Goal: Task Accomplishment & Management: Manage account settings

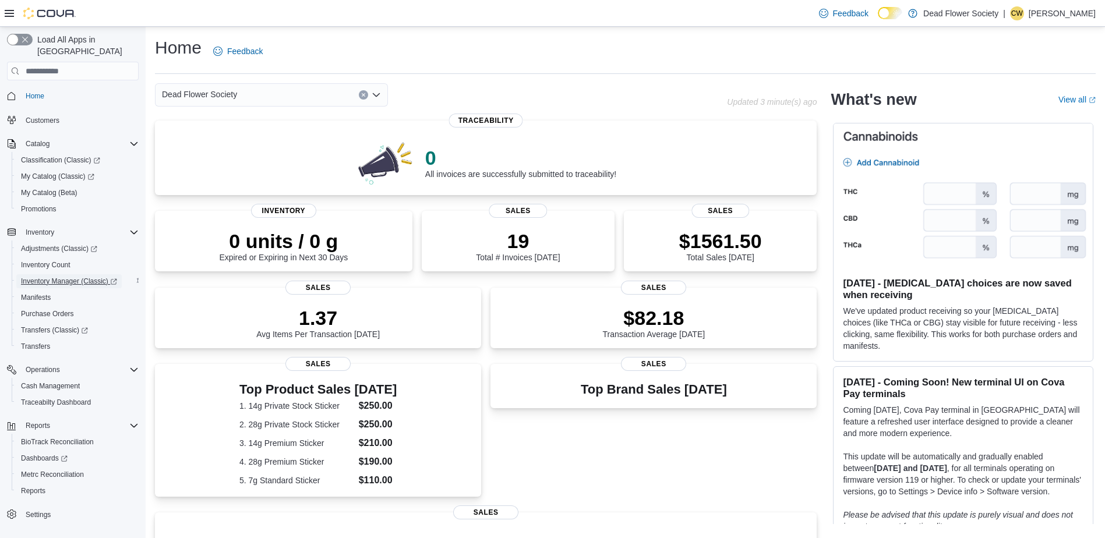
click at [83, 277] on span "Inventory Manager (Classic)" at bounding box center [69, 281] width 96 height 9
click at [66, 381] on span "Cash Management" at bounding box center [50, 385] width 59 height 9
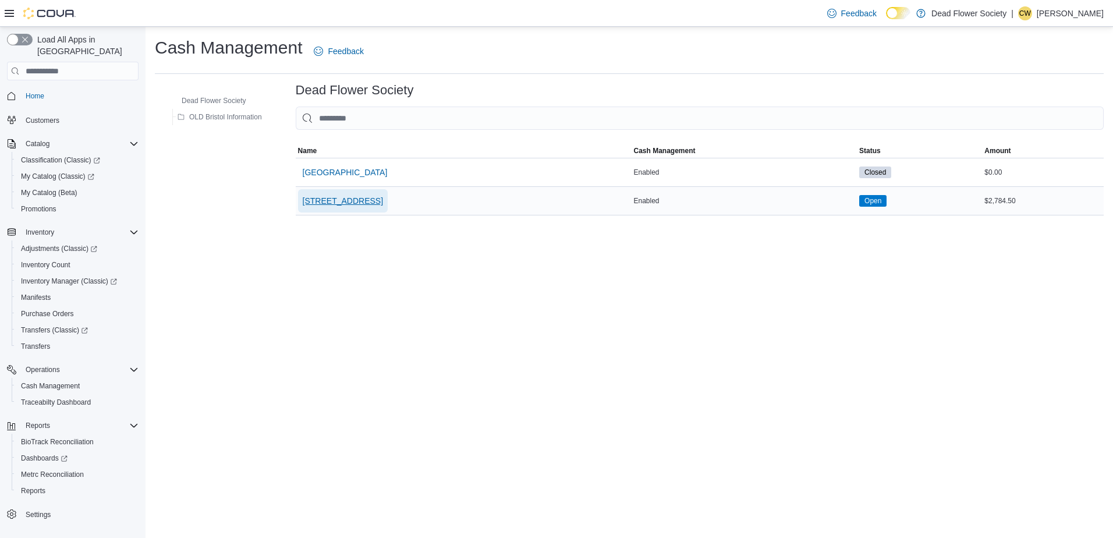
click at [358, 203] on span "315 Shawnee Ave E" at bounding box center [343, 201] width 80 height 12
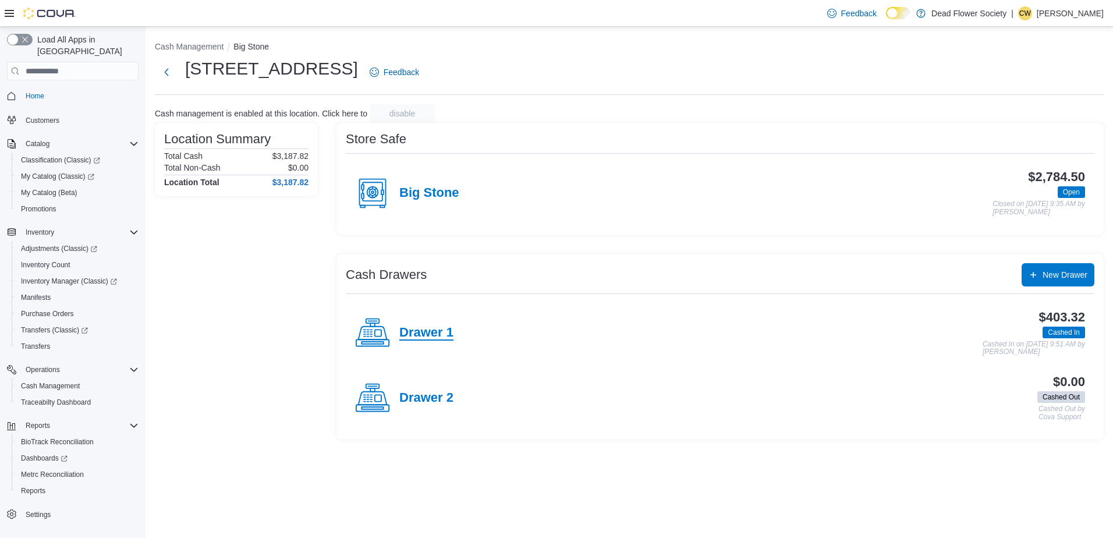
click at [422, 328] on h4 "Drawer 1" at bounding box center [426, 333] width 54 height 15
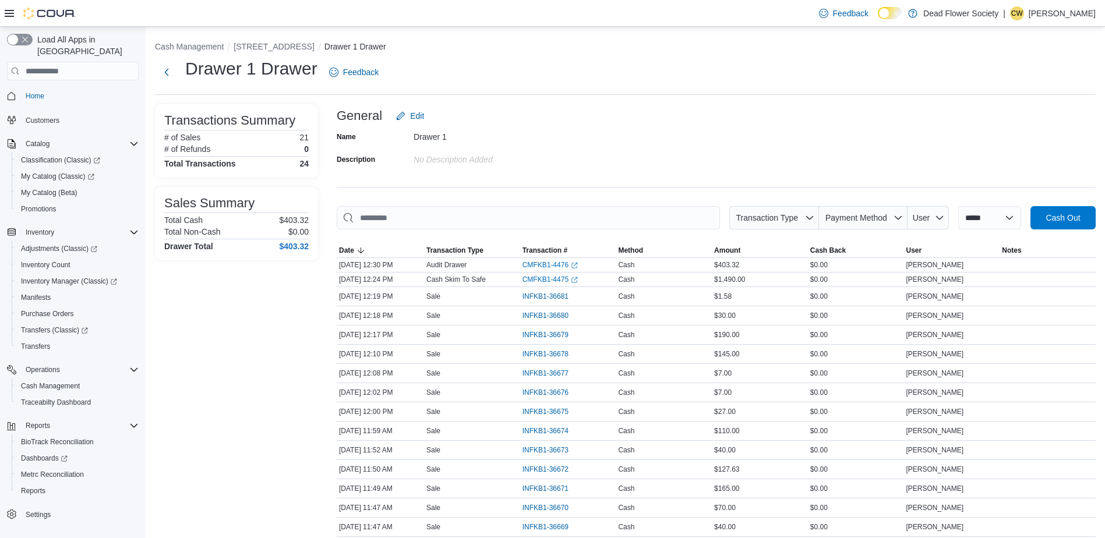
click at [1069, 13] on p "Charles Wampler" at bounding box center [1061, 13] width 67 height 14
click at [1026, 109] on span "Sign Out" at bounding box center [1020, 114] width 31 height 12
